Goal: Transaction & Acquisition: Book appointment/travel/reservation

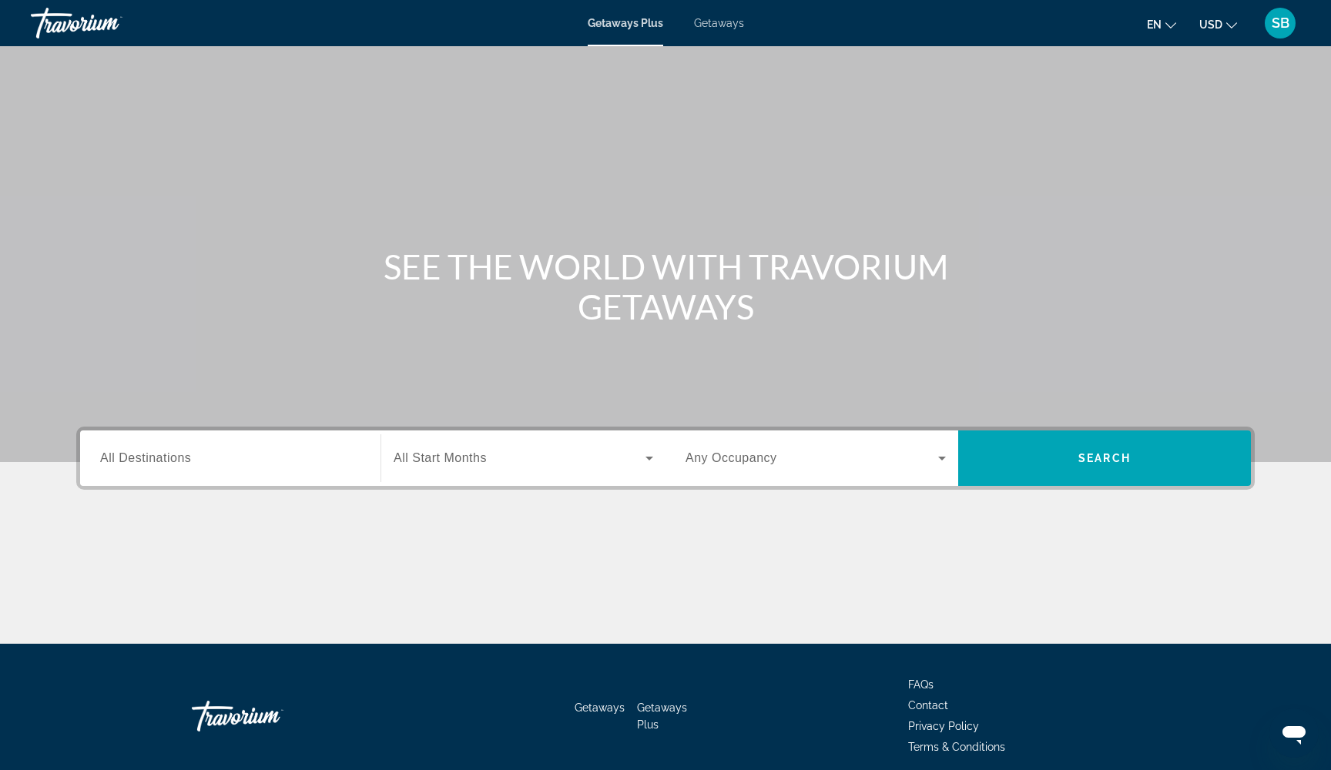
click at [716, 26] on span "Getaways" at bounding box center [719, 23] width 50 height 12
click at [202, 454] on input "Destination All Destinations" at bounding box center [230, 459] width 260 height 18
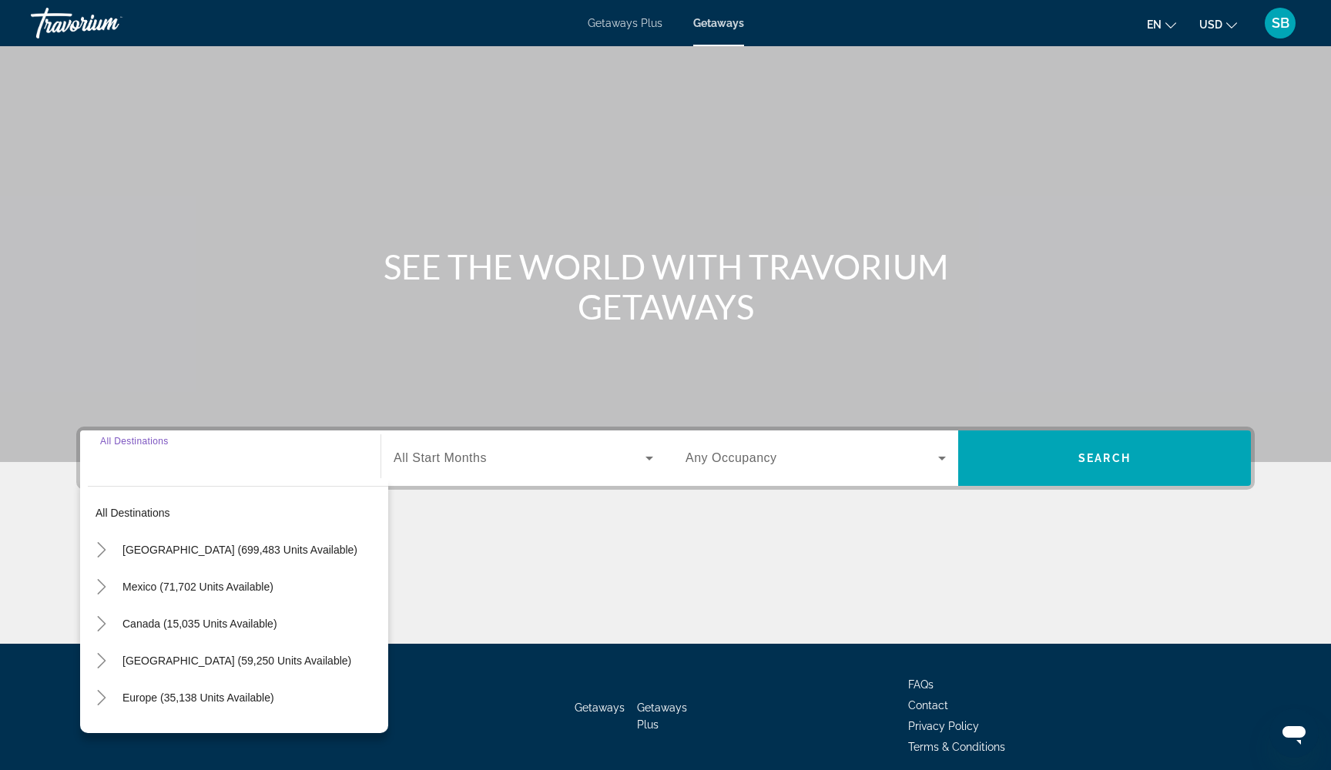
scroll to position [62, 0]
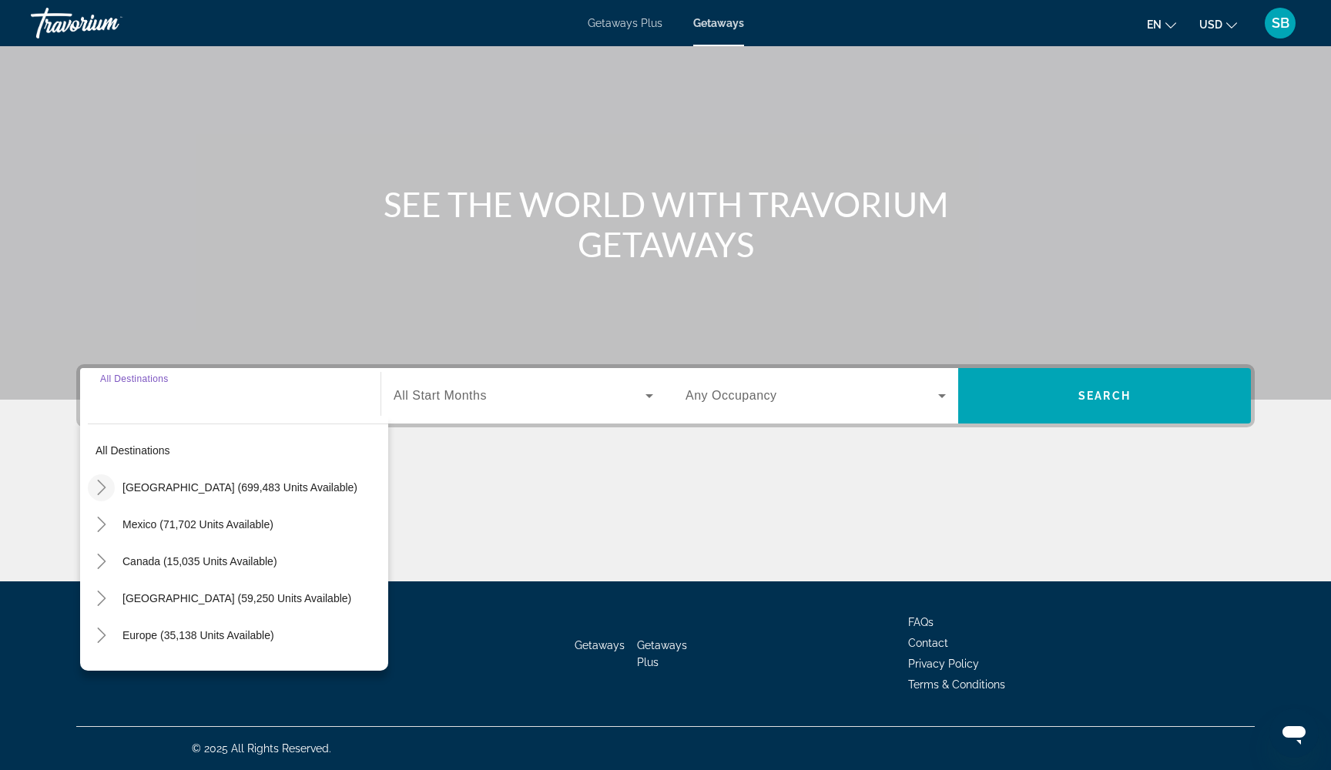
click at [105, 485] on icon "Toggle United States (699,483 units available)" at bounding box center [101, 487] width 15 height 15
click at [103, 488] on icon "Toggle United States (699,483 units available)" at bounding box center [101, 487] width 15 height 15
click at [175, 523] on span "Mexico (71,702 units available)" at bounding box center [197, 524] width 151 height 12
type input "**********"
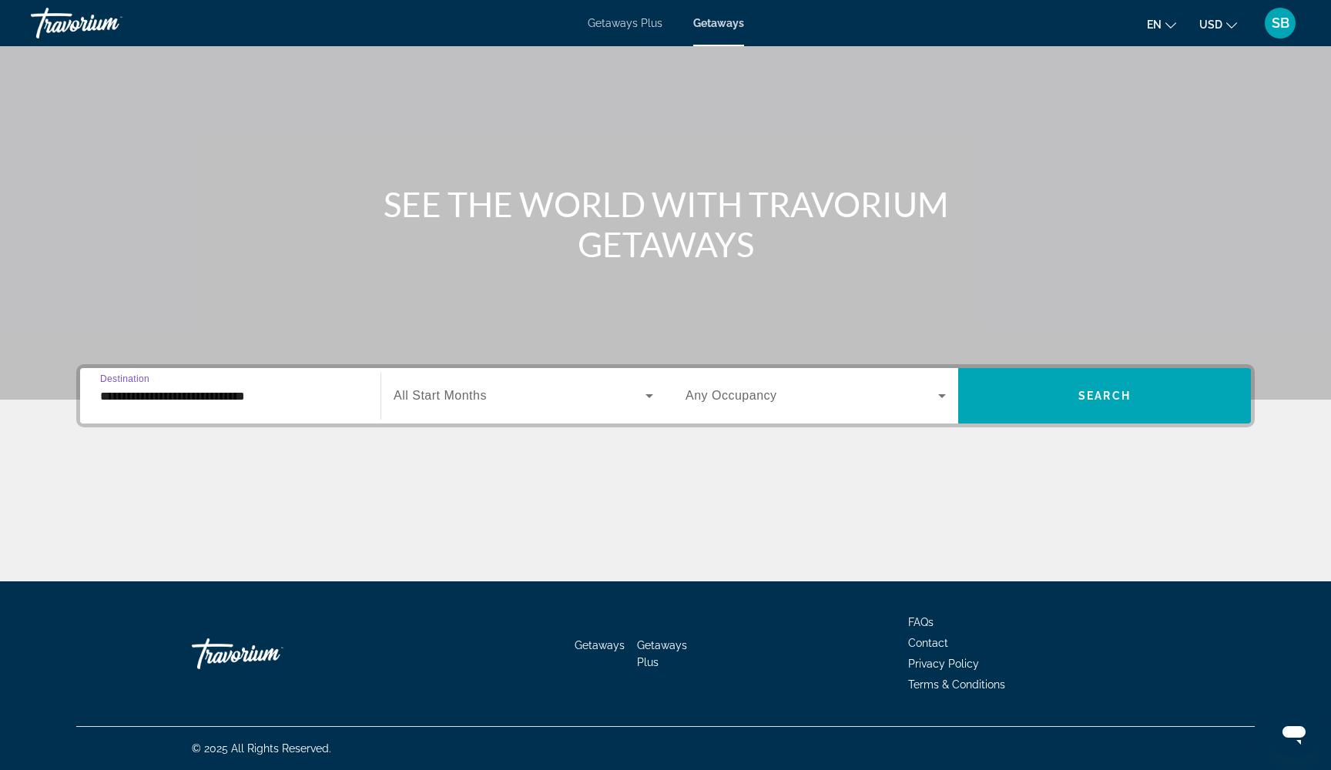
click at [610, 394] on span "Search widget" at bounding box center [520, 396] width 252 height 18
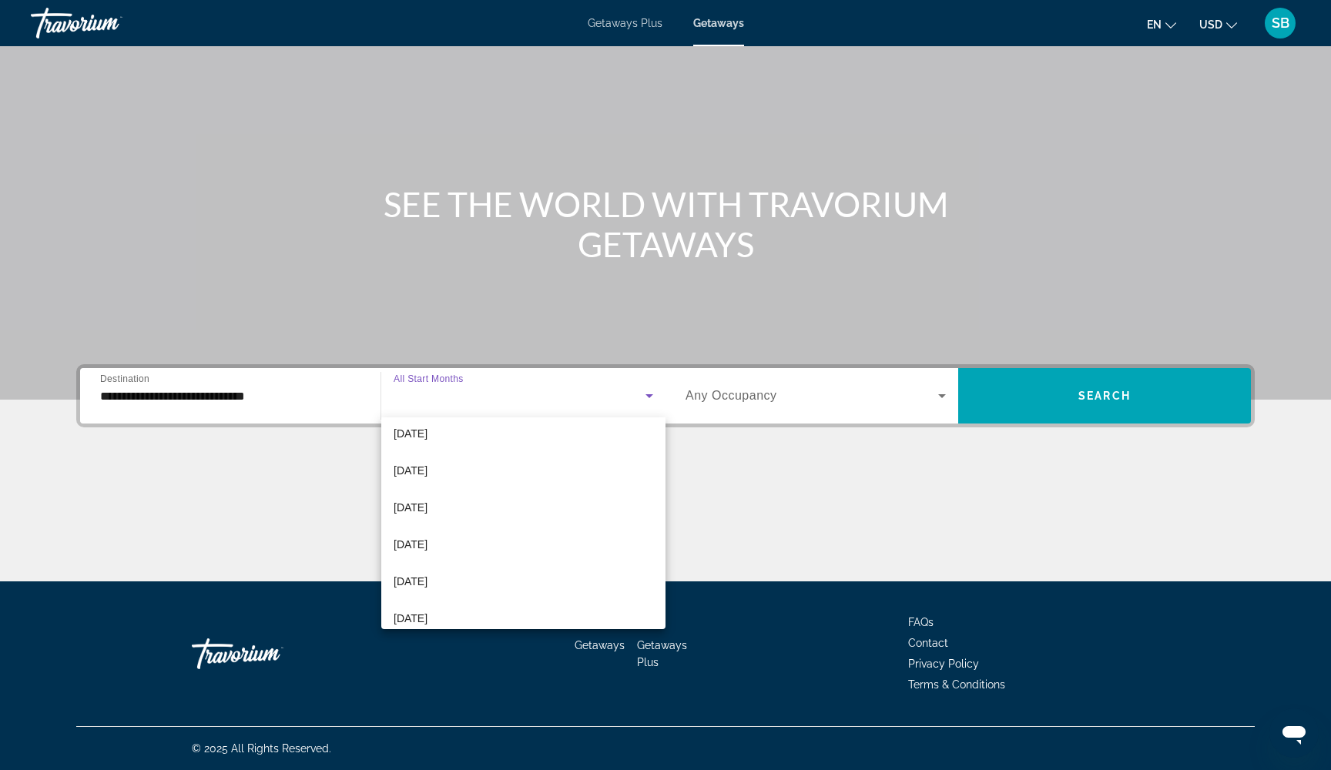
scroll to position [312, 0]
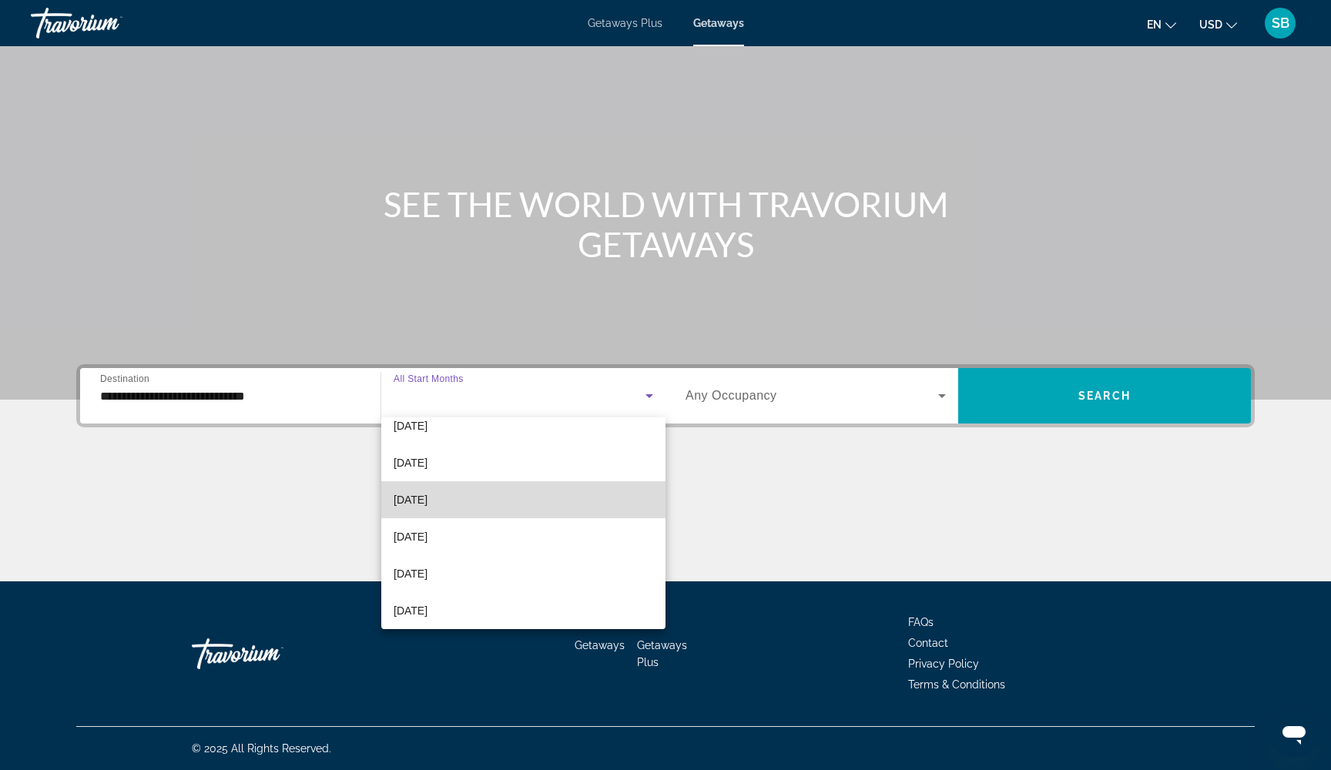
click at [448, 508] on mat-option "June 2026" at bounding box center [523, 499] width 284 height 37
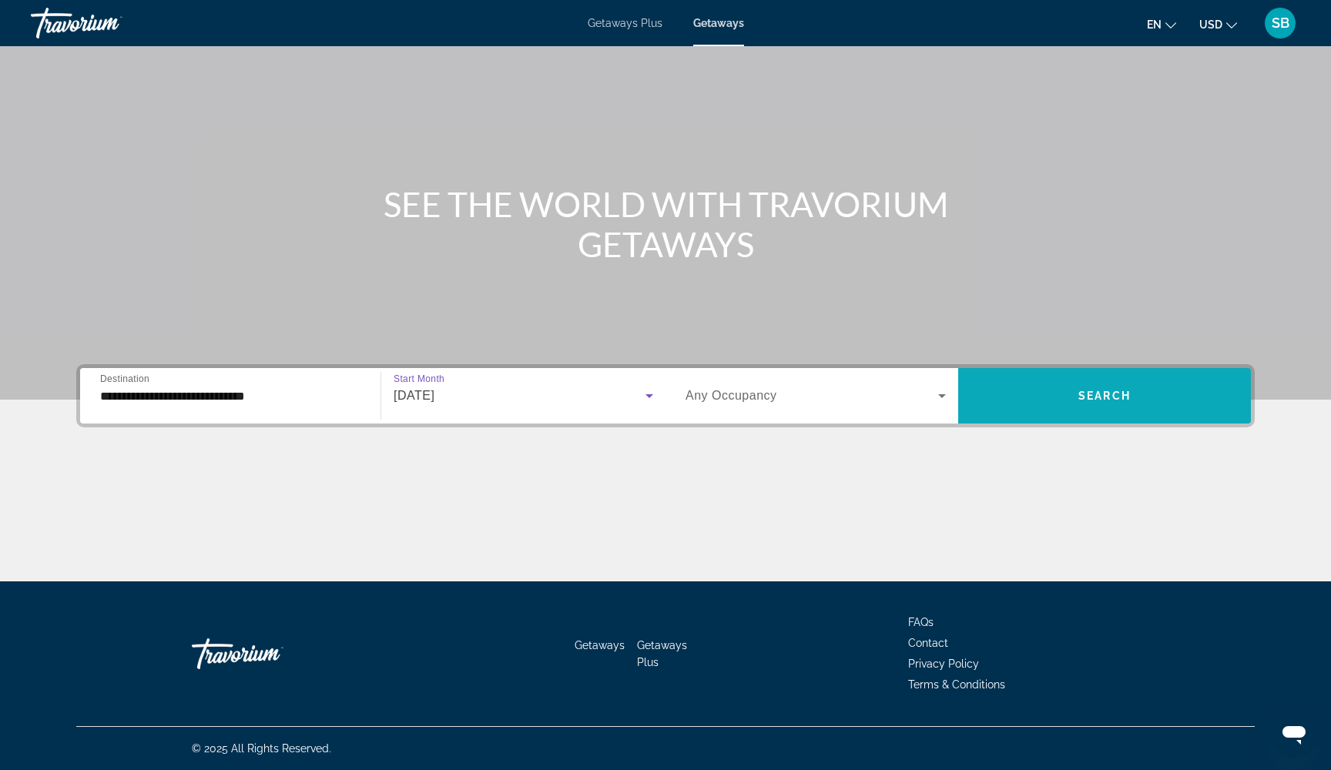
click at [1079, 396] on span "Search" at bounding box center [1104, 396] width 52 height 12
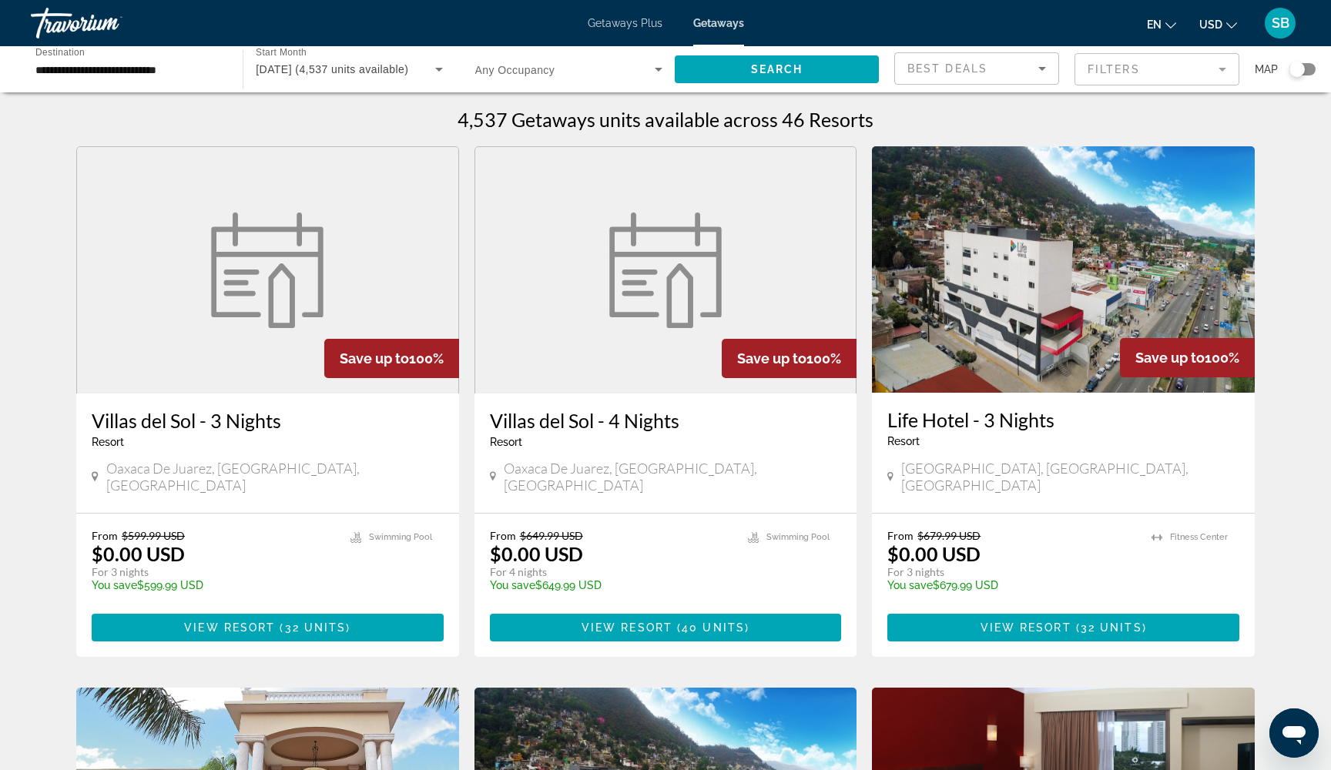
click at [1185, 72] on mat-form-field "Filters" at bounding box center [1157, 69] width 165 height 32
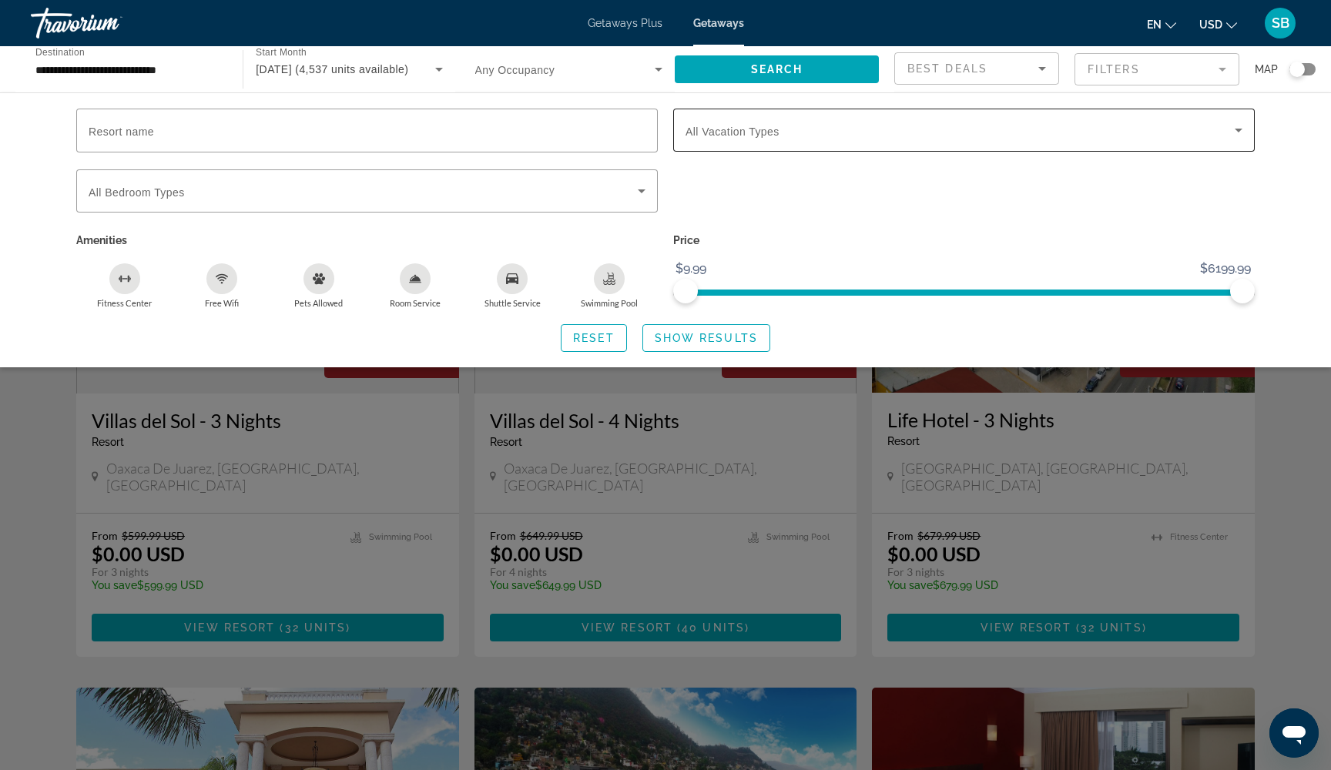
click at [867, 132] on span "Search widget" at bounding box center [960, 130] width 549 height 18
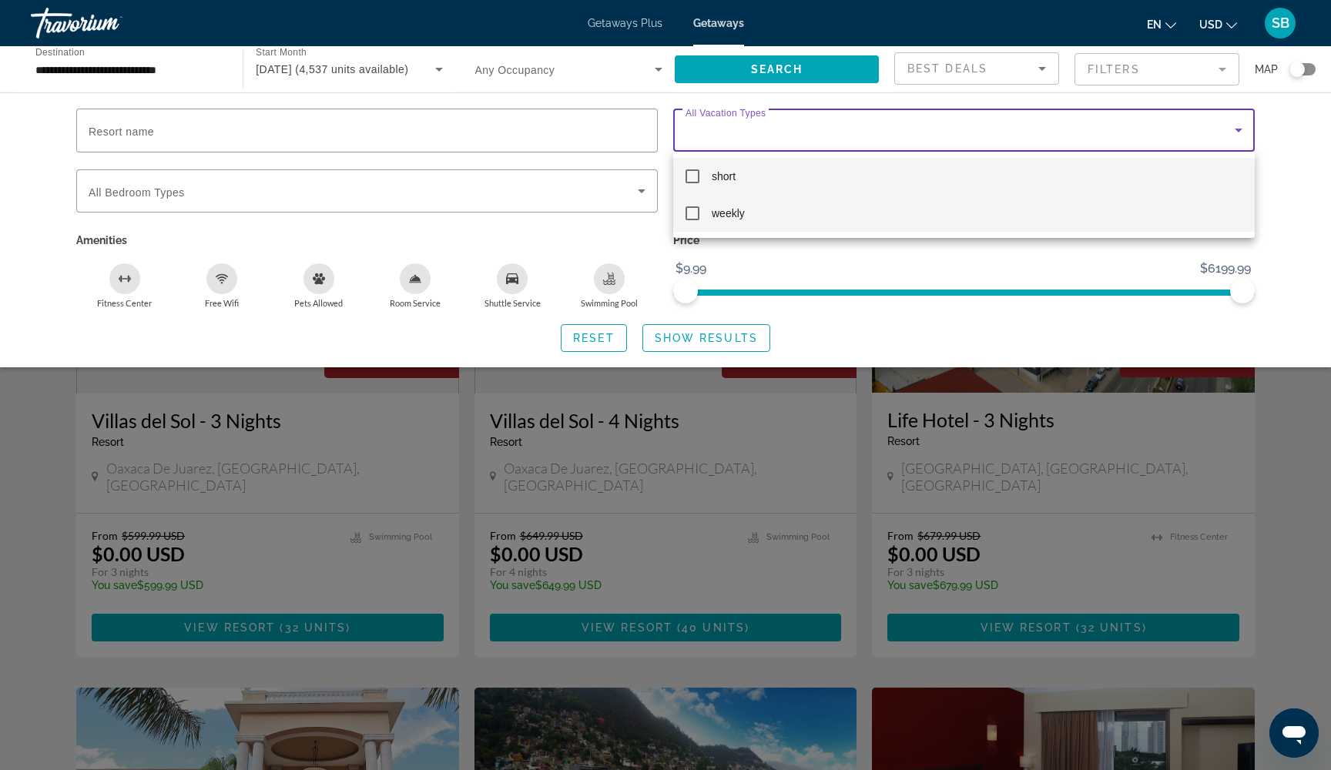
click at [695, 218] on mat-pseudo-checkbox at bounding box center [693, 213] width 14 height 14
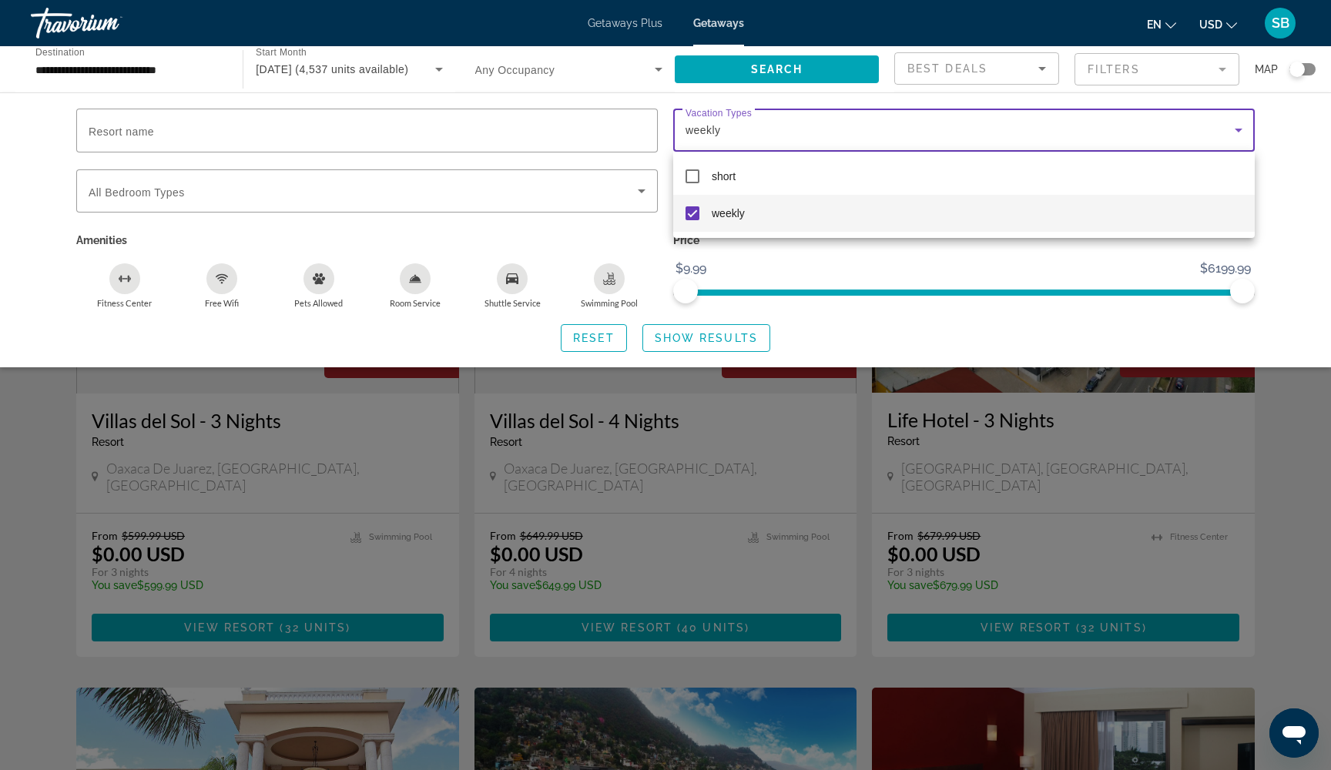
click at [692, 343] on div at bounding box center [665, 385] width 1331 height 770
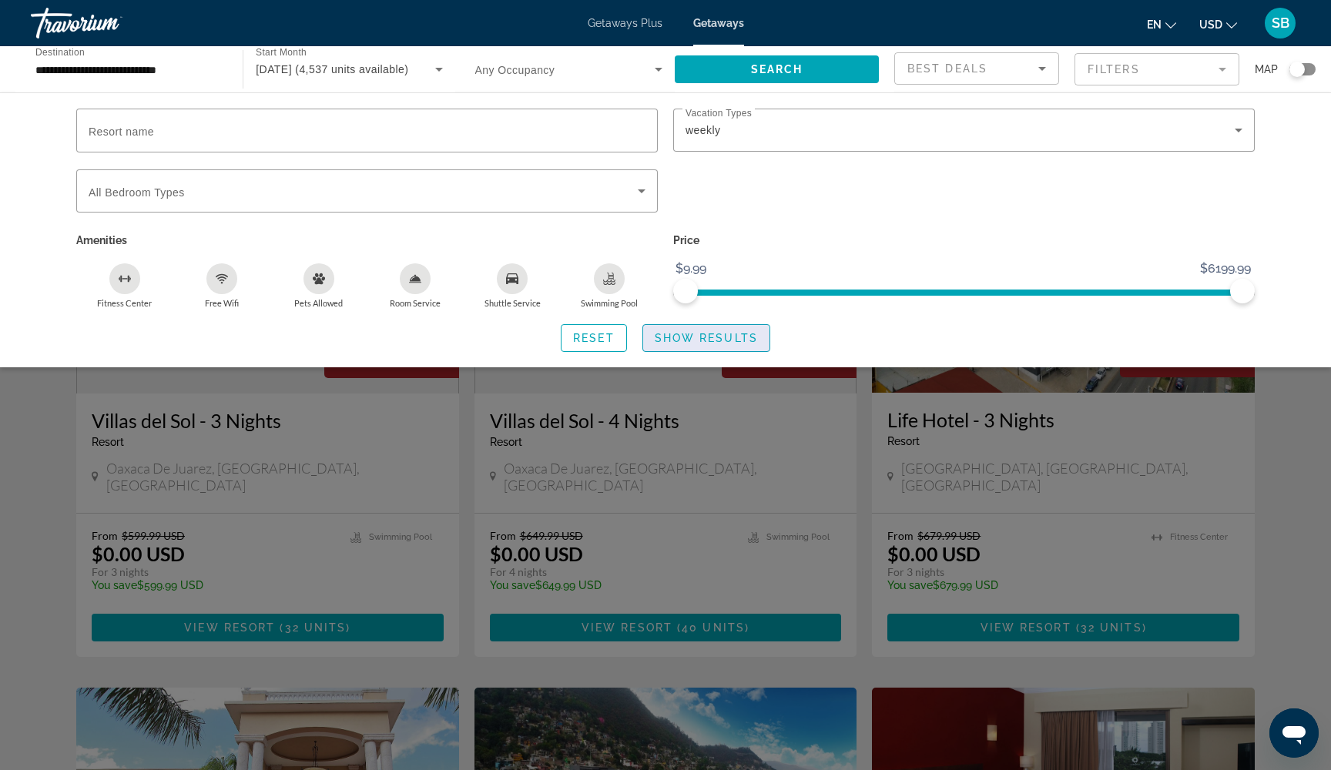
click at [692, 343] on span "Show Results" at bounding box center [706, 338] width 103 height 12
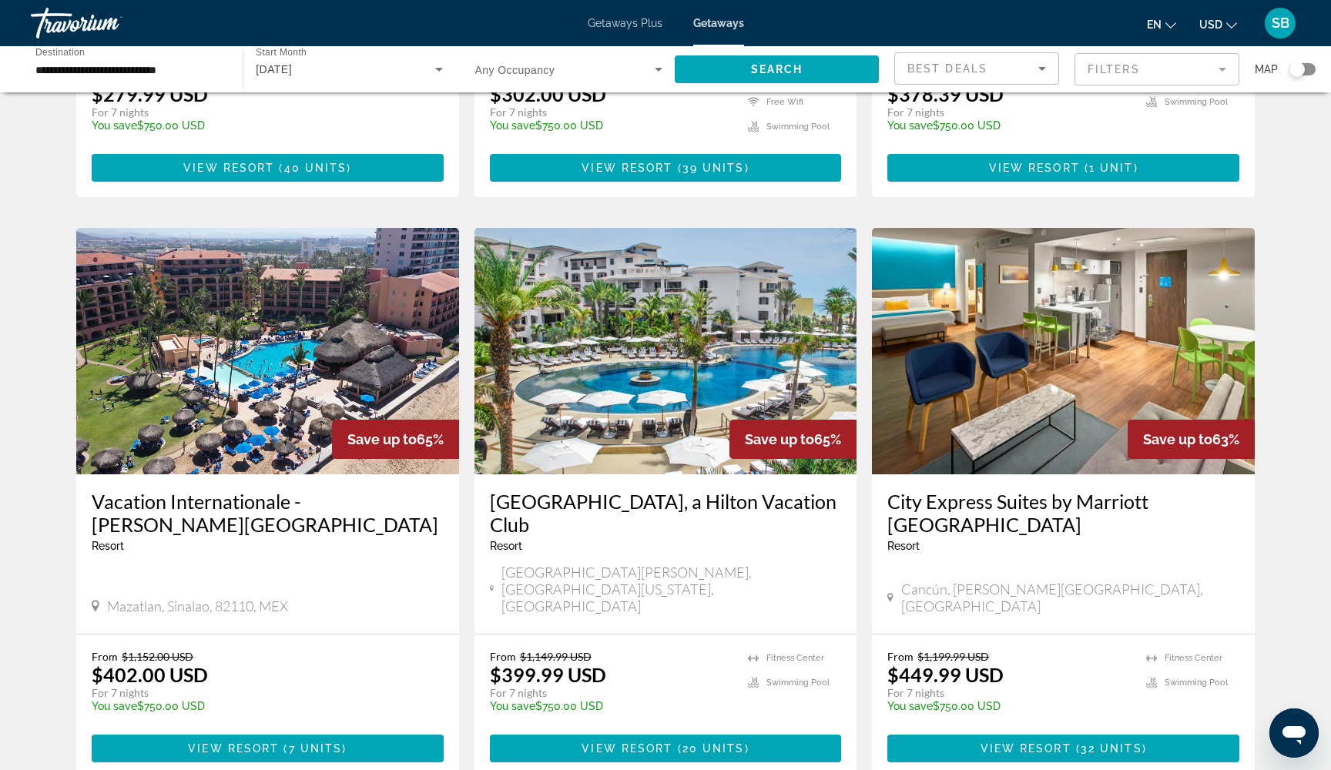
scroll to position [1557, 0]
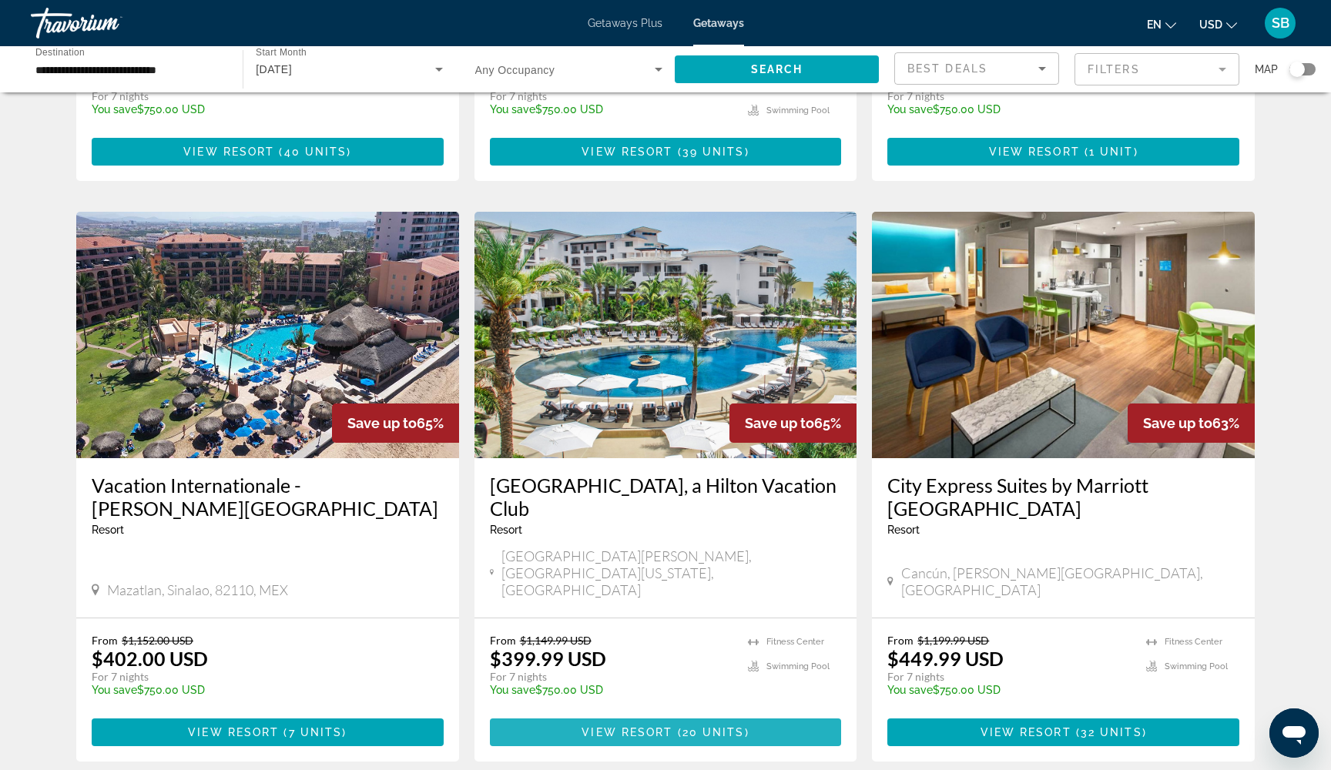
click at [584, 726] on span "View Resort" at bounding box center [627, 732] width 91 height 12
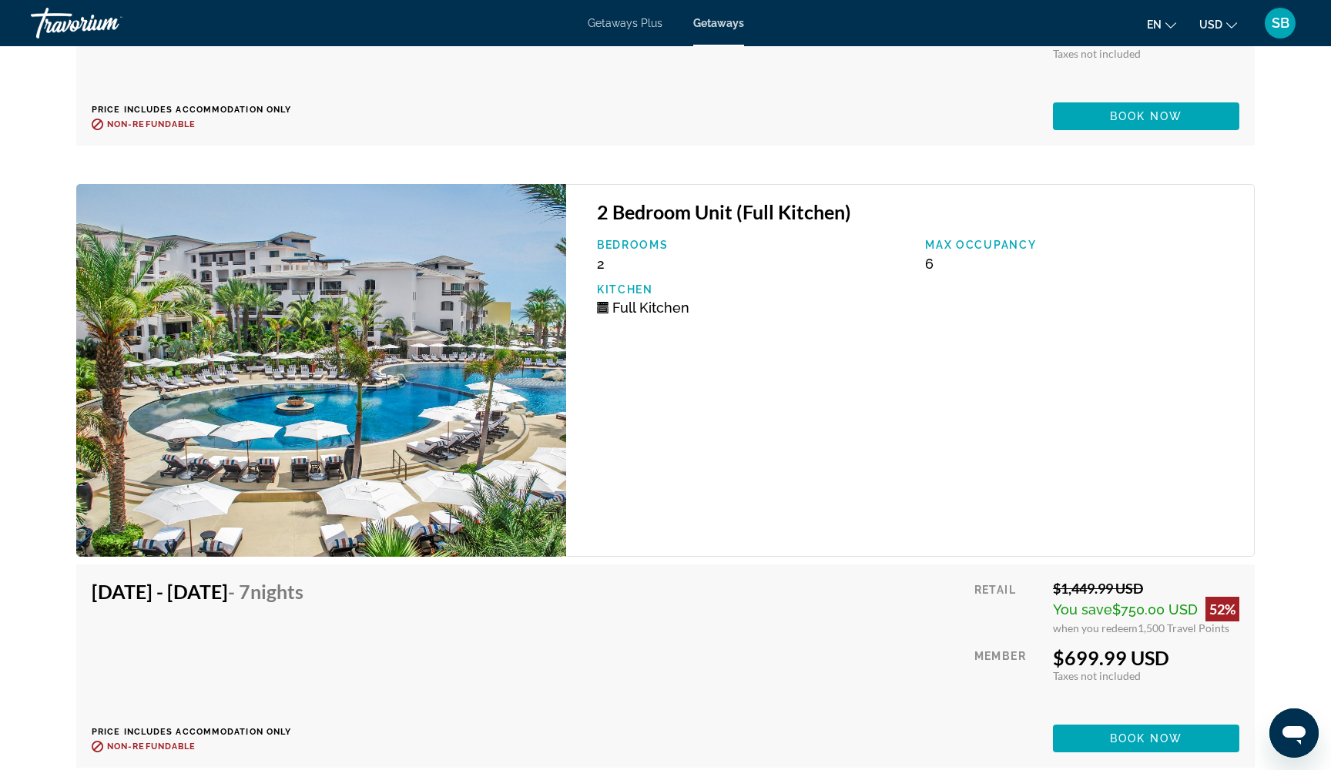
scroll to position [3774, 0]
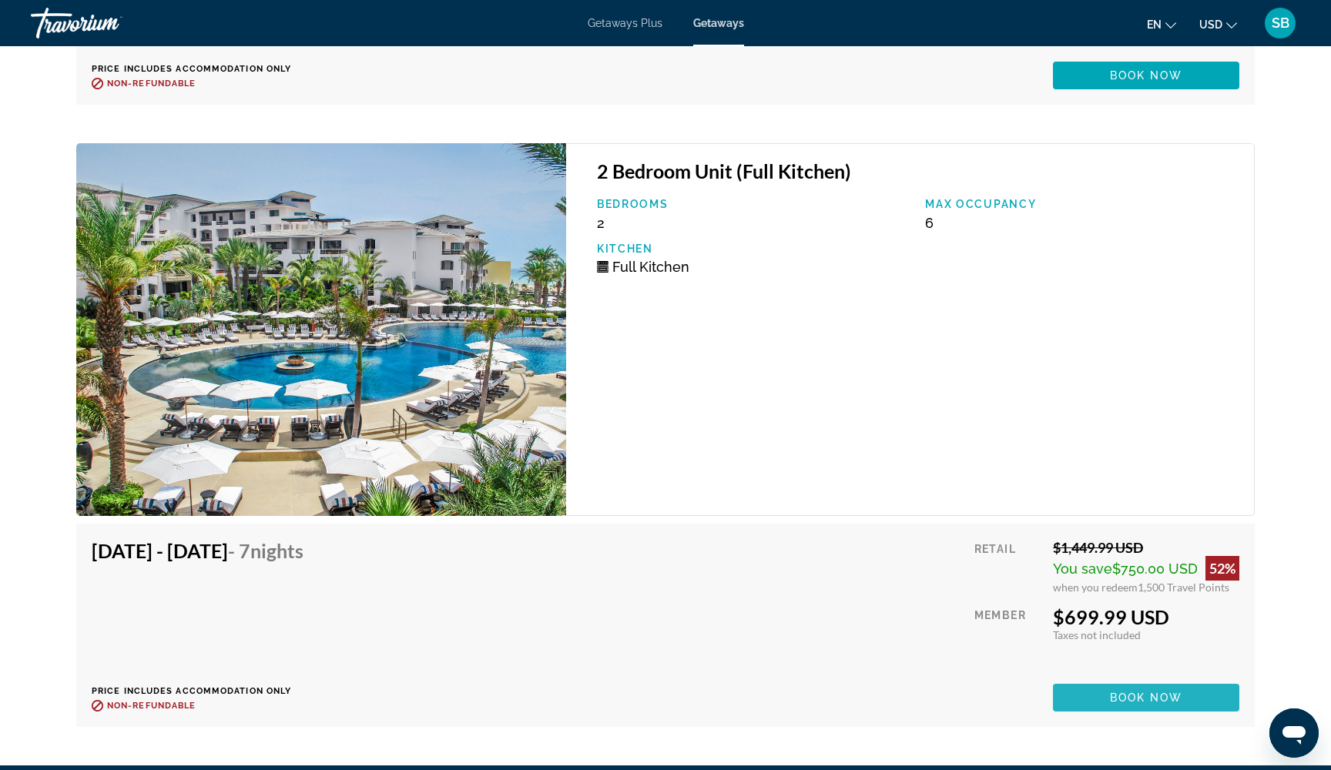
click at [1154, 700] on span "Book now" at bounding box center [1146, 698] width 73 height 12
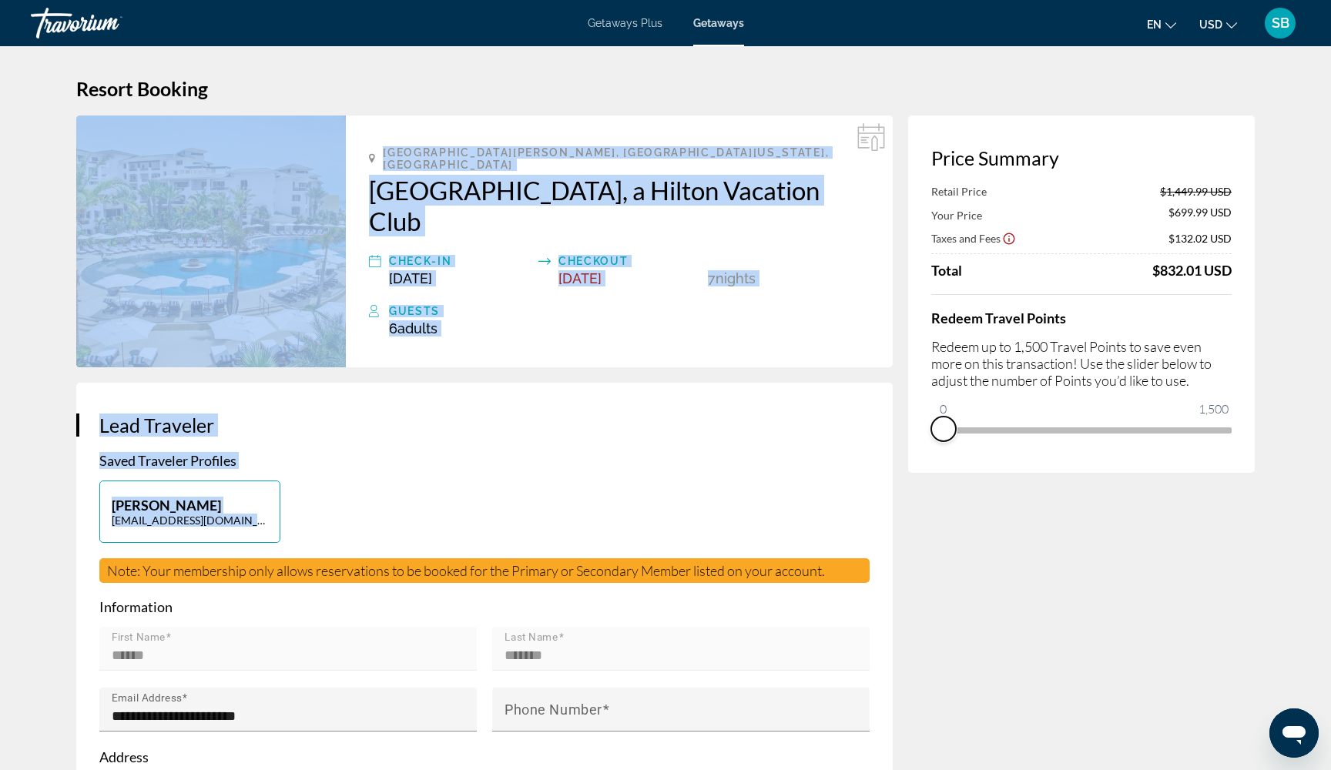
drag, startPoint x: 1219, startPoint y: 455, endPoint x: 874, endPoint y: 486, distance: 345.7
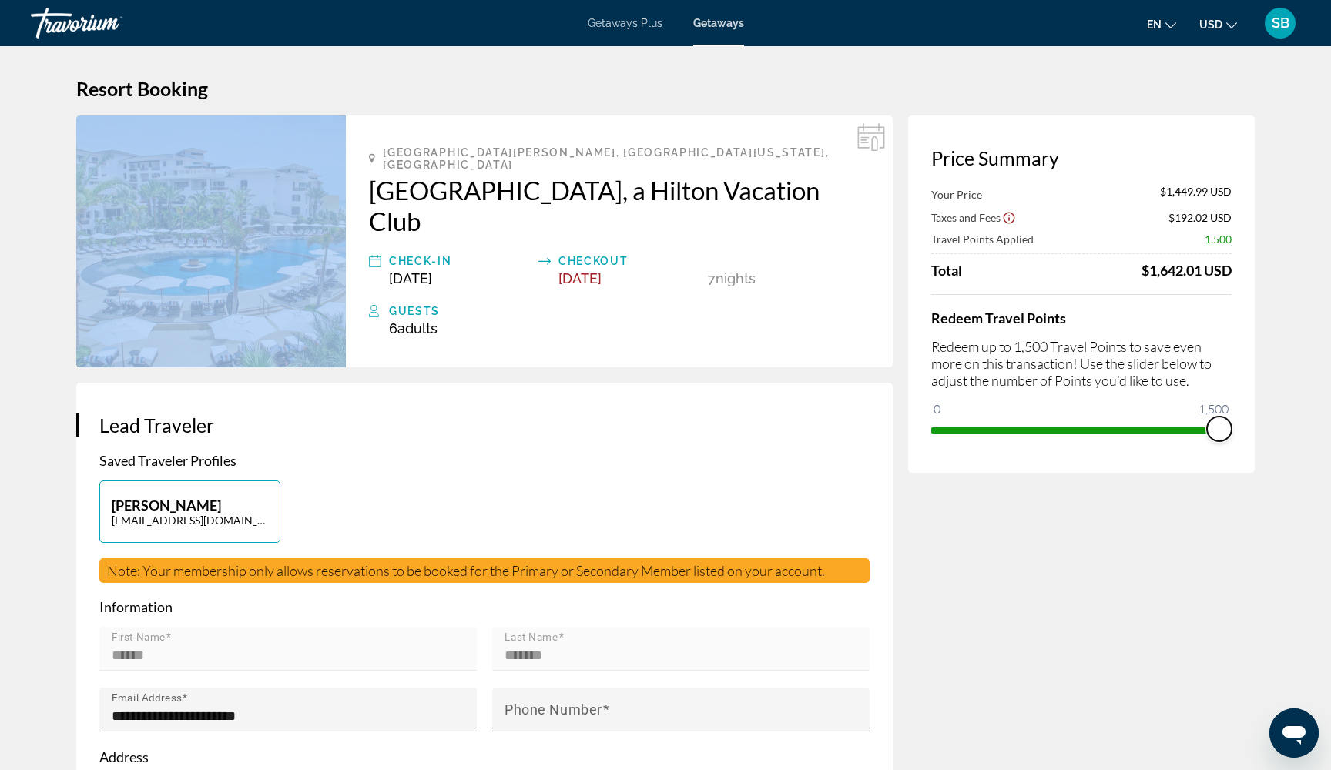
drag, startPoint x: 943, startPoint y: 414, endPoint x: 1330, endPoint y: 430, distance: 387.8
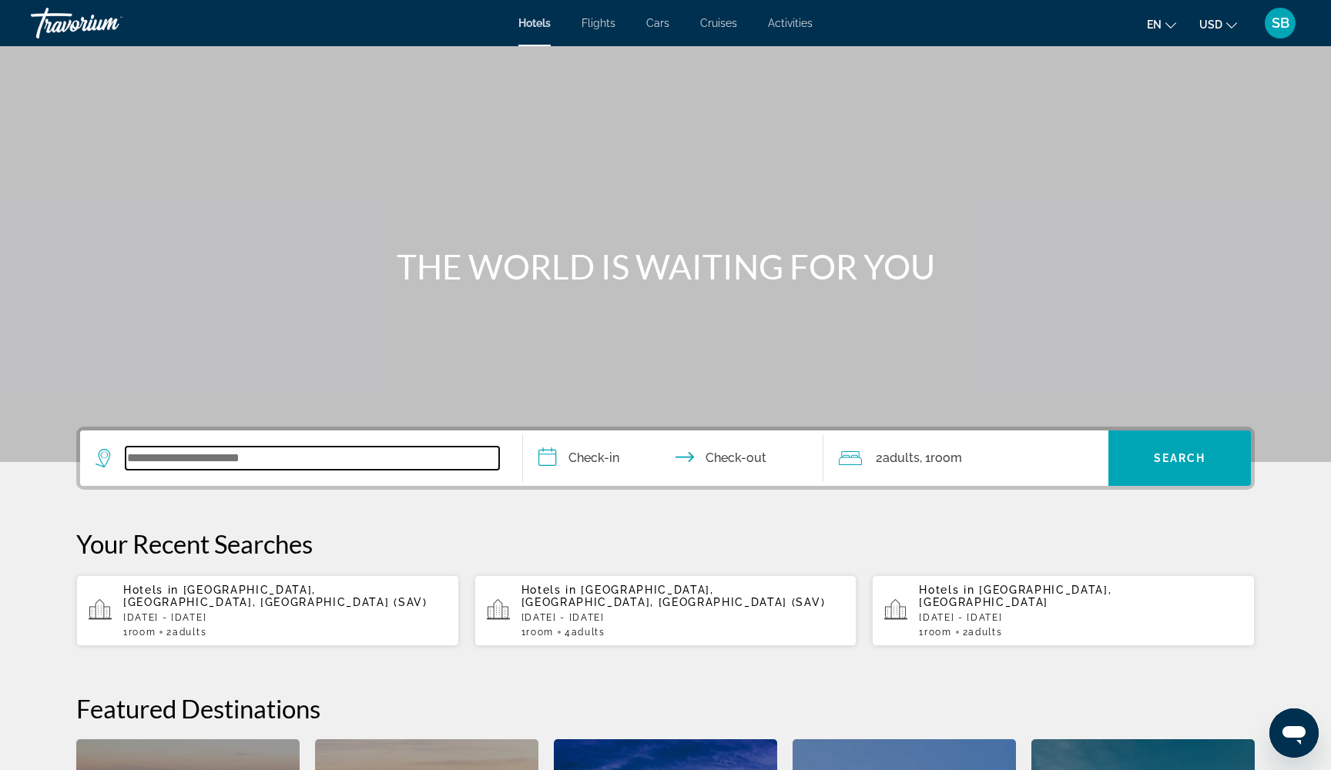
click at [206, 451] on input "Search widget" at bounding box center [313, 458] width 374 height 23
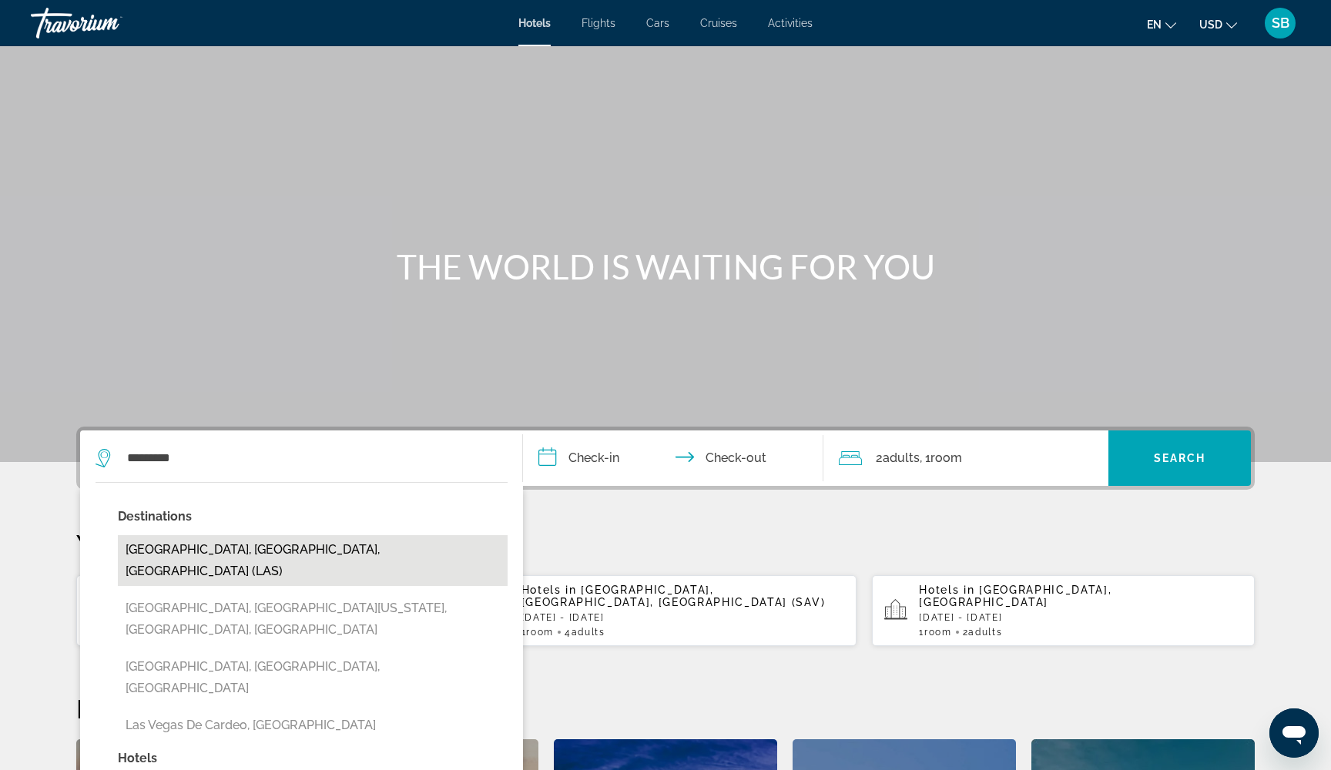
click at [173, 548] on button "Las Vegas, NV, United States (LAS)" at bounding box center [313, 560] width 390 height 51
type input "**********"
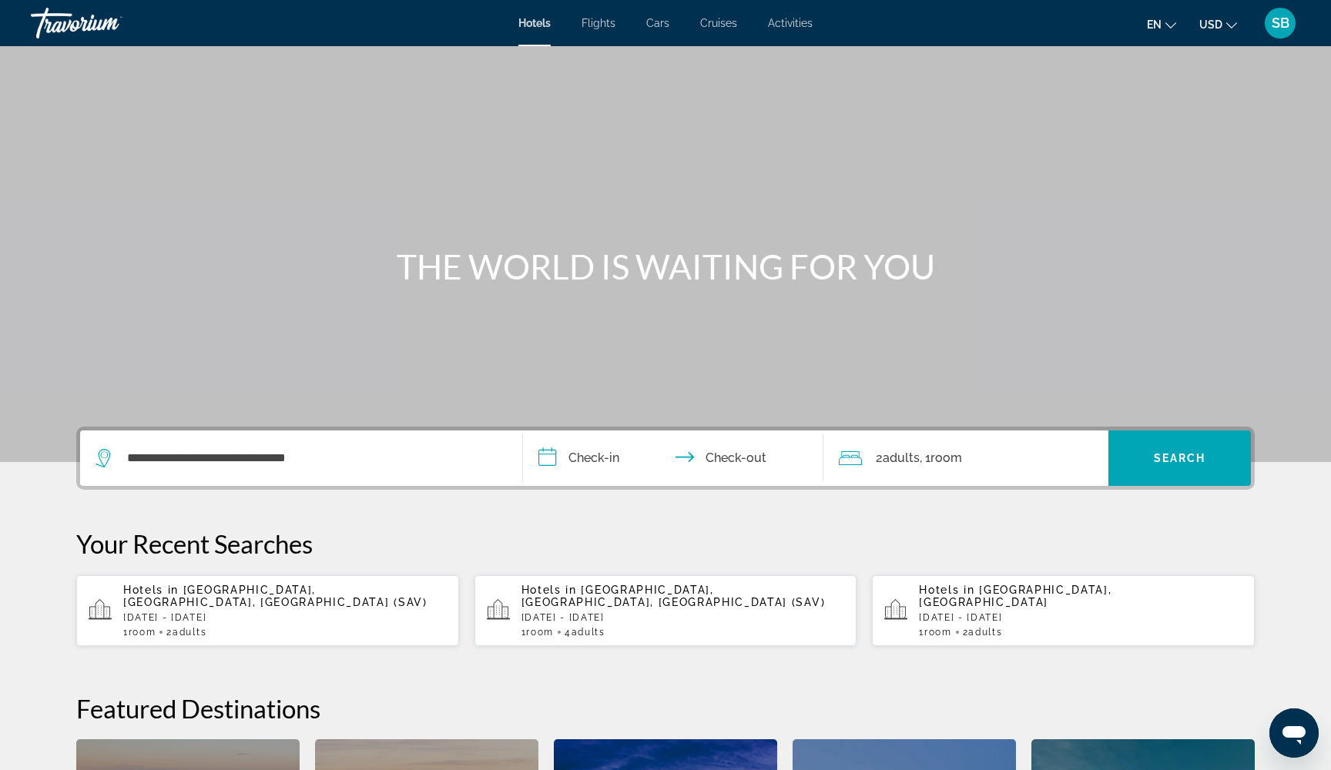
click at [560, 457] on input "**********" at bounding box center [676, 461] width 307 height 60
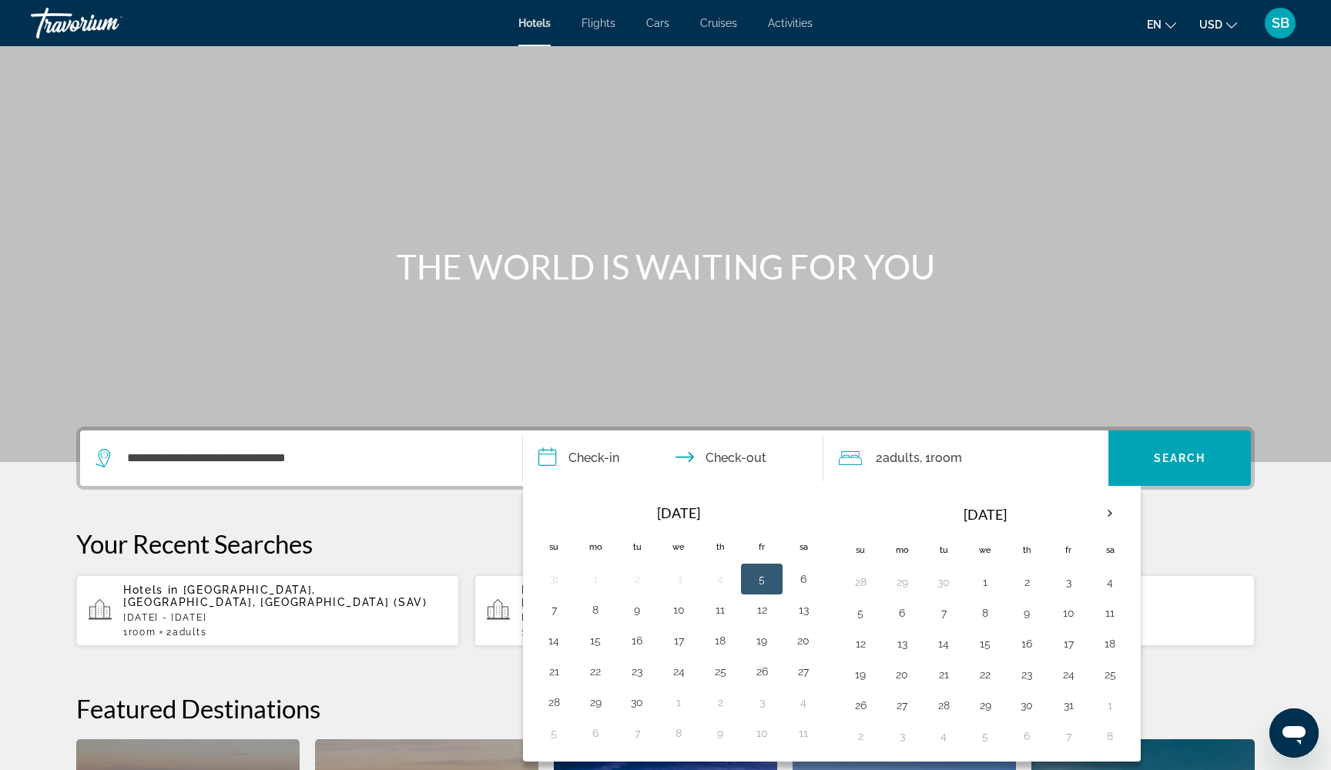
scroll to position [377, 0]
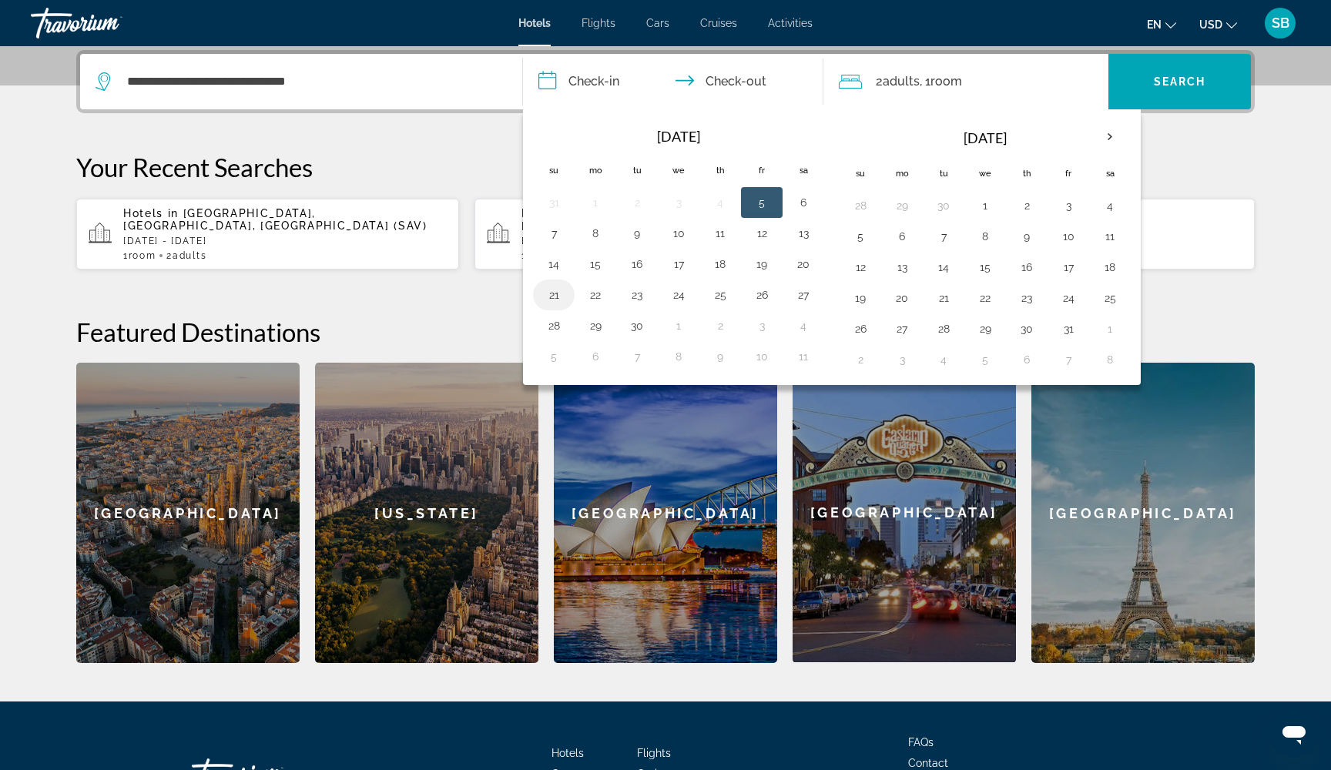
click at [553, 287] on button "21" at bounding box center [554, 295] width 25 height 22
click at [723, 296] on button "25" at bounding box center [720, 295] width 25 height 22
type input "**********"
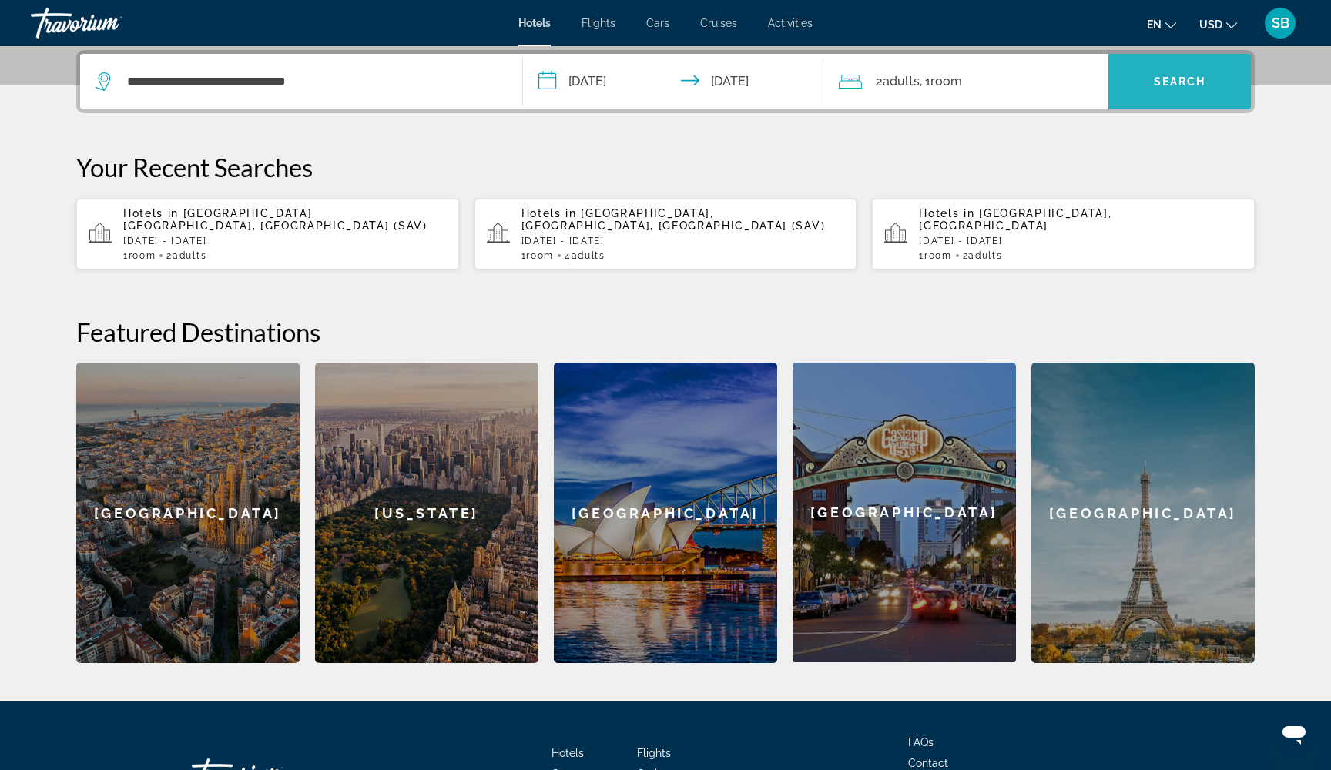
click at [1178, 96] on span "Search widget" at bounding box center [1179, 81] width 143 height 37
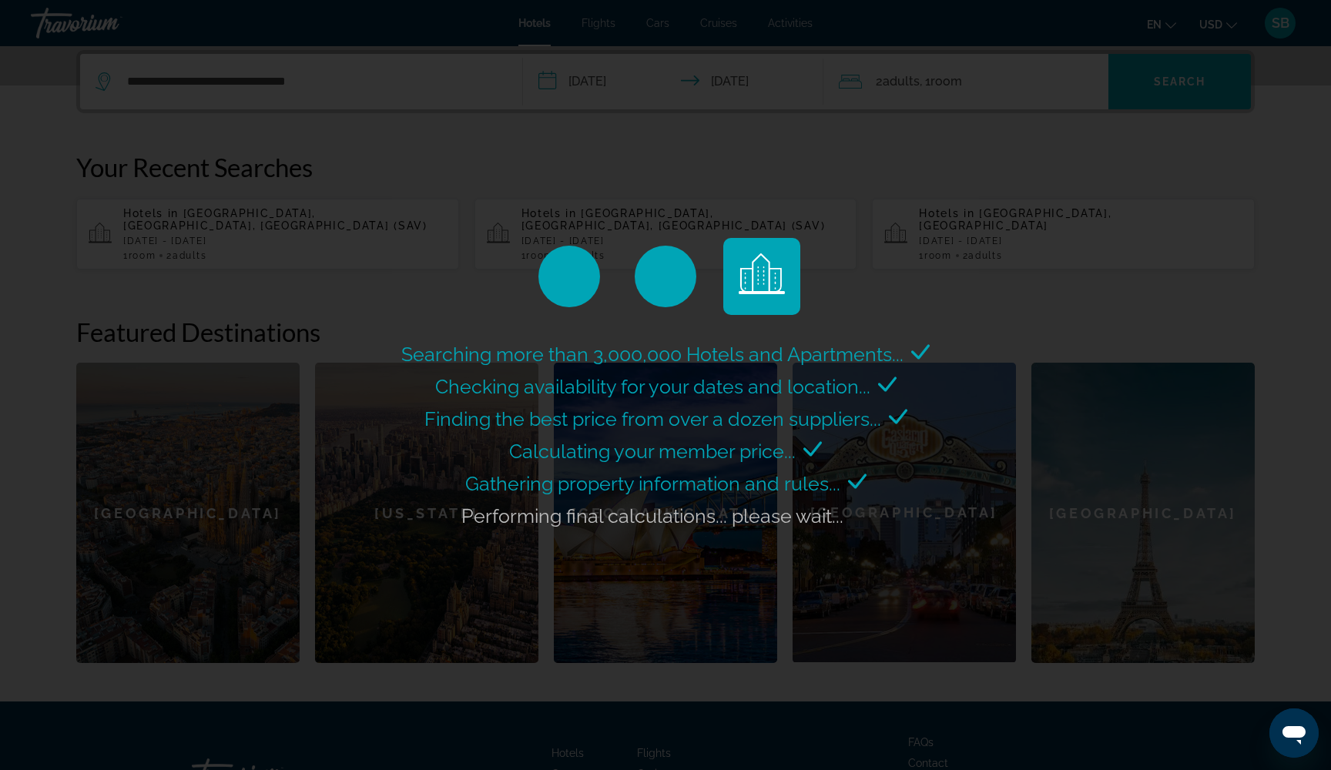
scroll to position [0, 0]
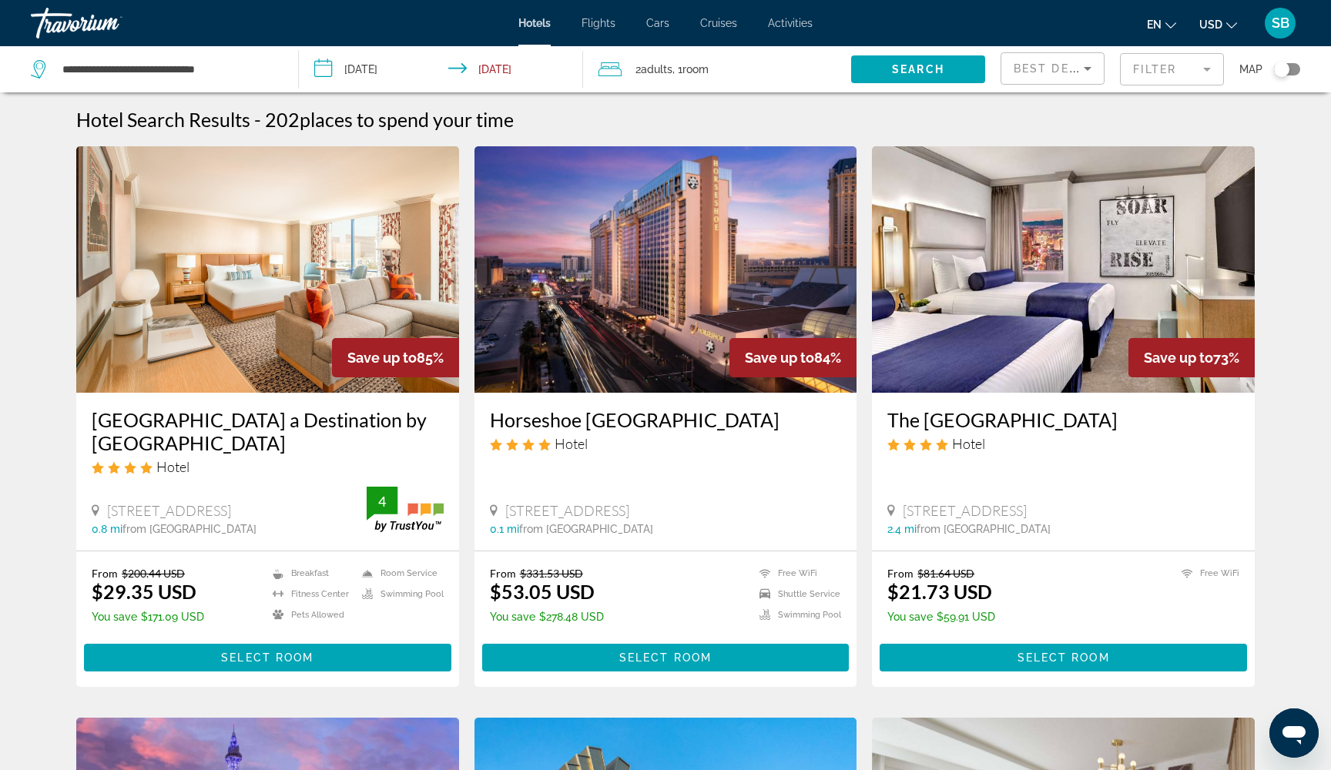
click at [1185, 68] on mat-form-field "Filter" at bounding box center [1172, 69] width 104 height 32
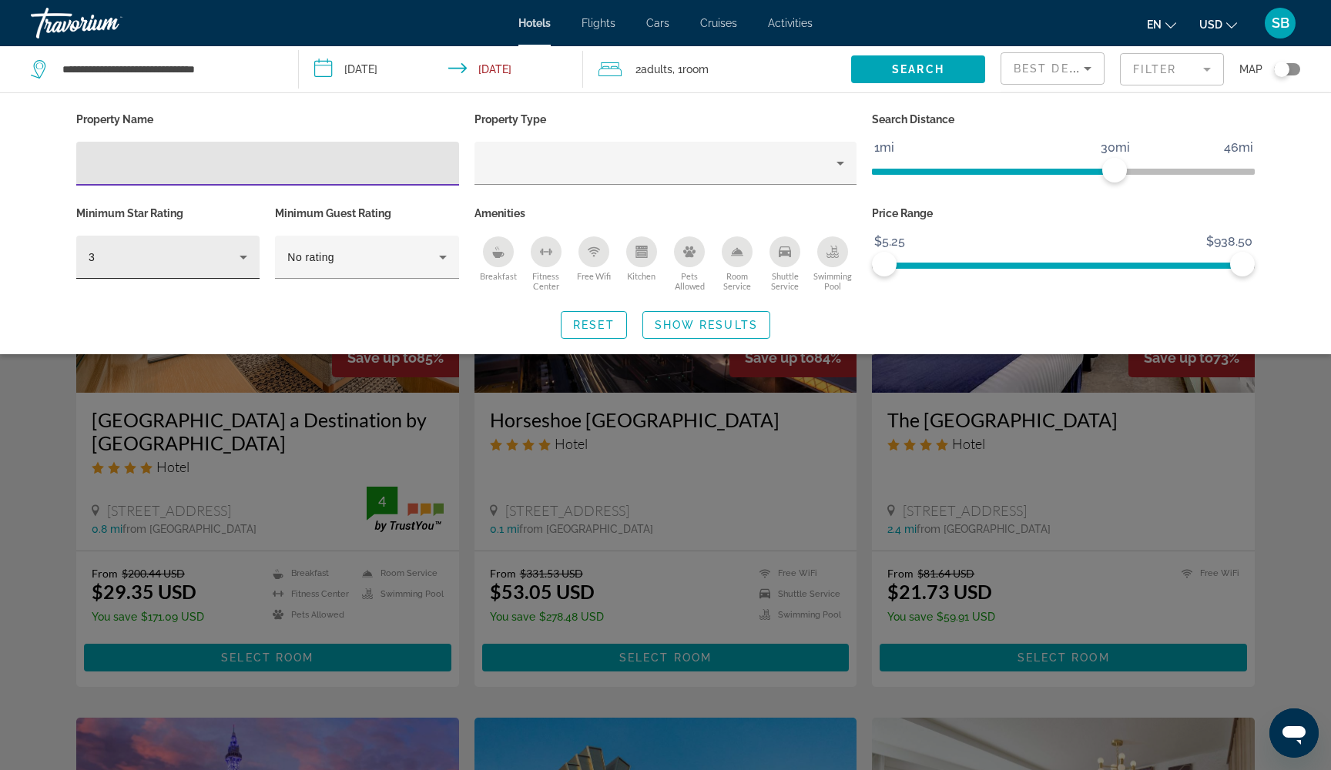
click at [235, 260] on icon "Hotel Filters" at bounding box center [243, 257] width 18 height 18
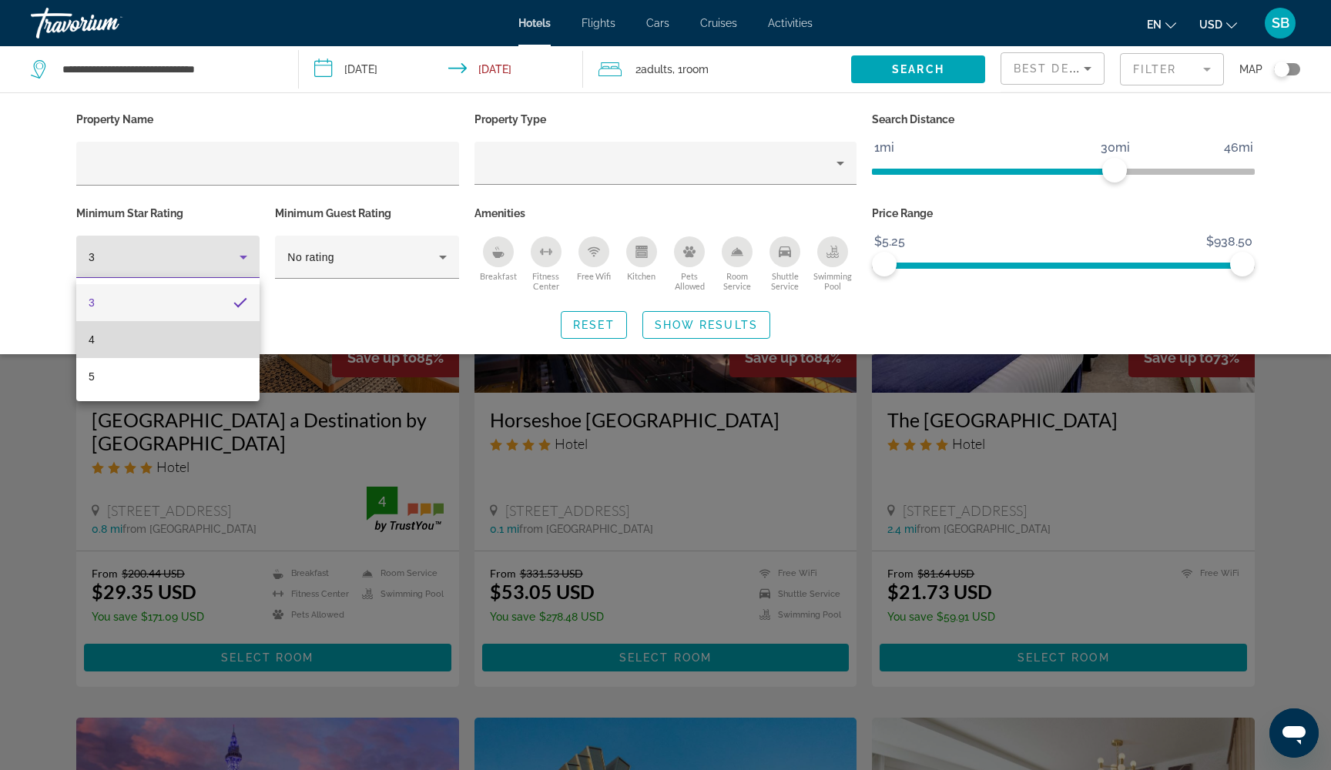
click at [215, 330] on mat-option "4" at bounding box center [167, 339] width 183 height 37
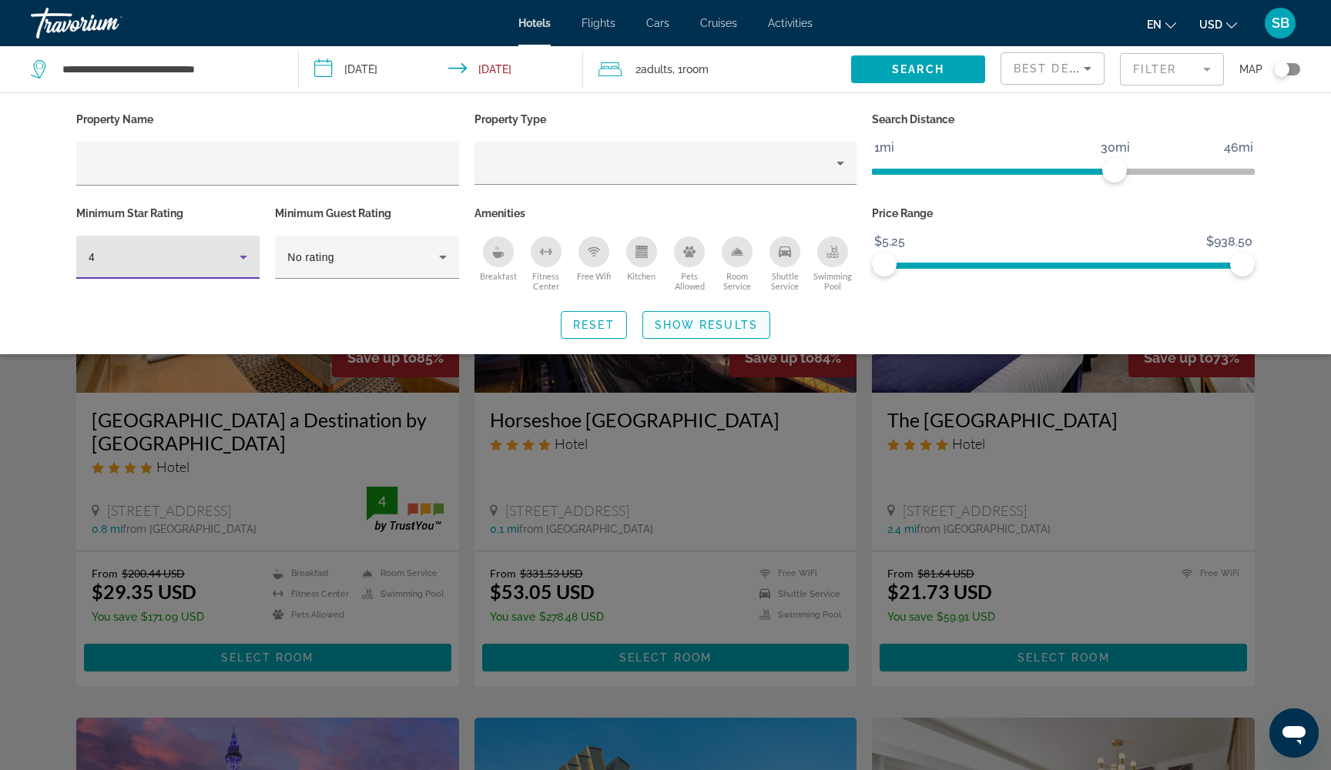
click at [699, 327] on span "Show Results" at bounding box center [706, 325] width 103 height 12
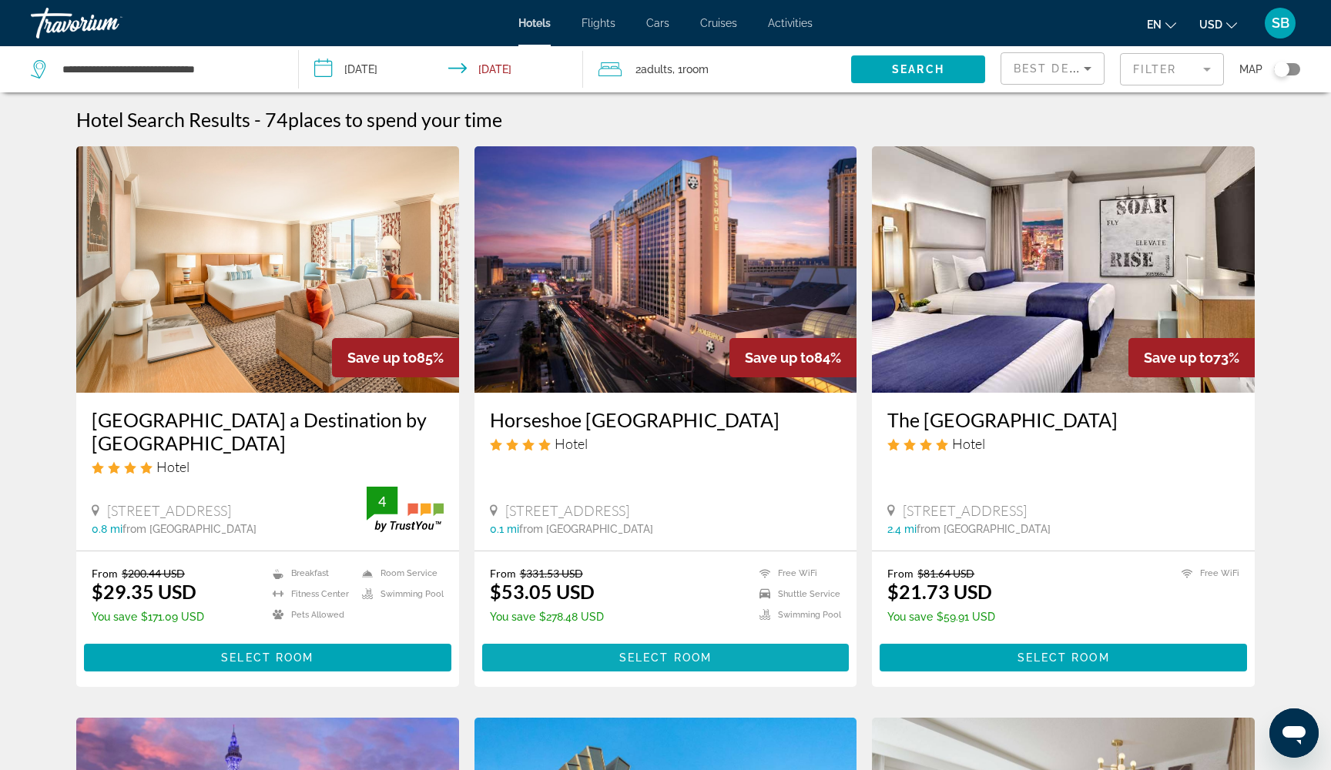
click at [607, 662] on span "Main content" at bounding box center [665, 657] width 367 height 37
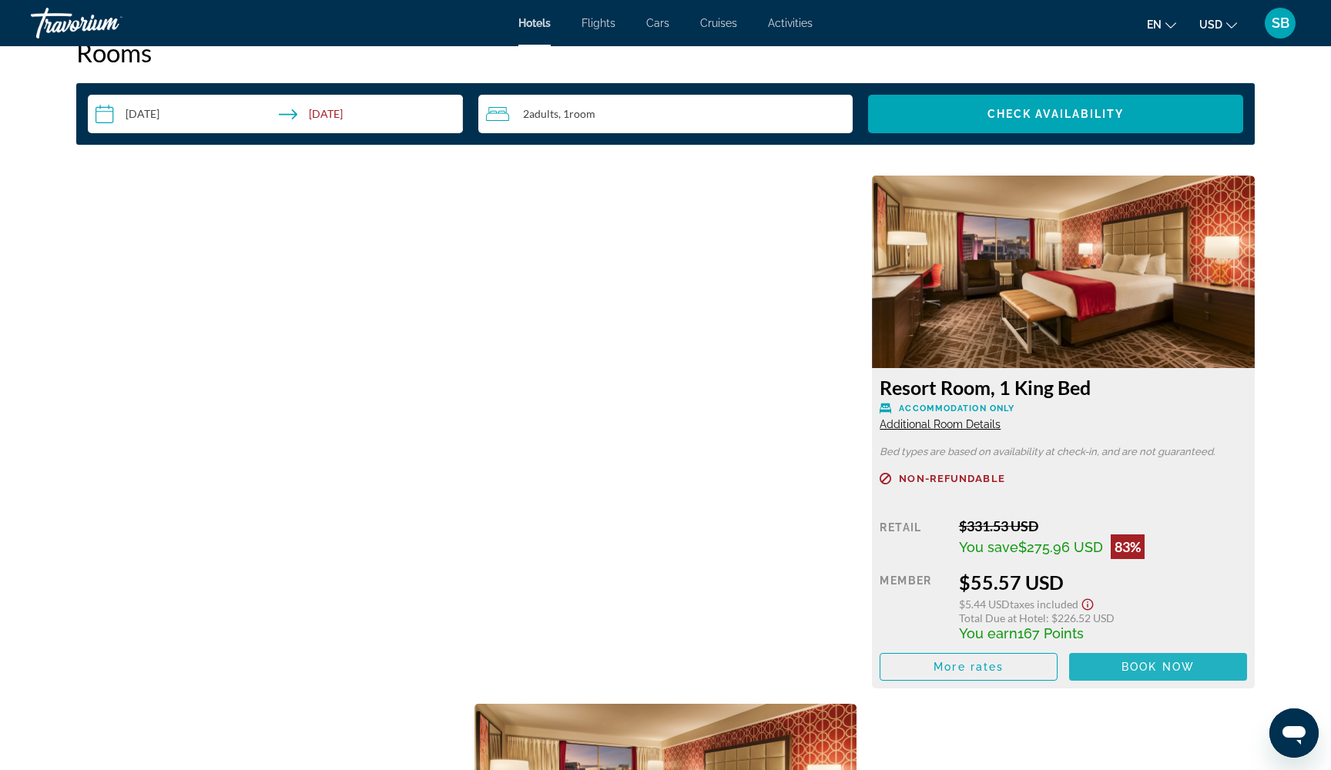
click at [1192, 673] on span "Book now" at bounding box center [1158, 667] width 73 height 12
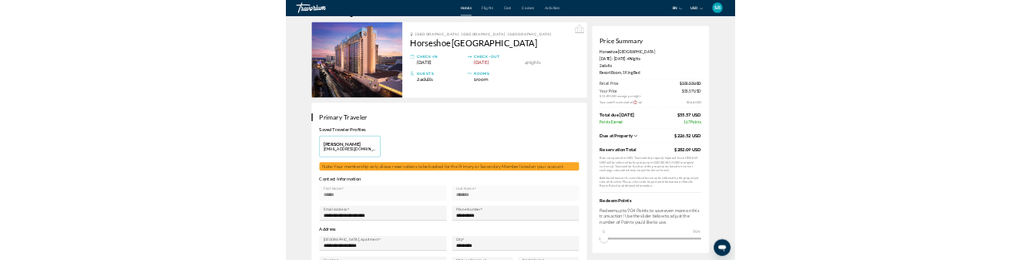
scroll to position [55, 0]
